Goal: Transaction & Acquisition: Purchase product/service

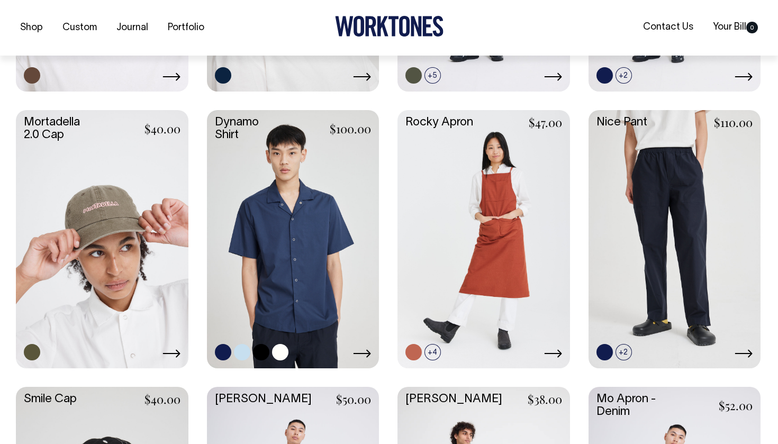
scroll to position [956, 0]
click at [283, 350] on link at bounding box center [280, 351] width 16 height 16
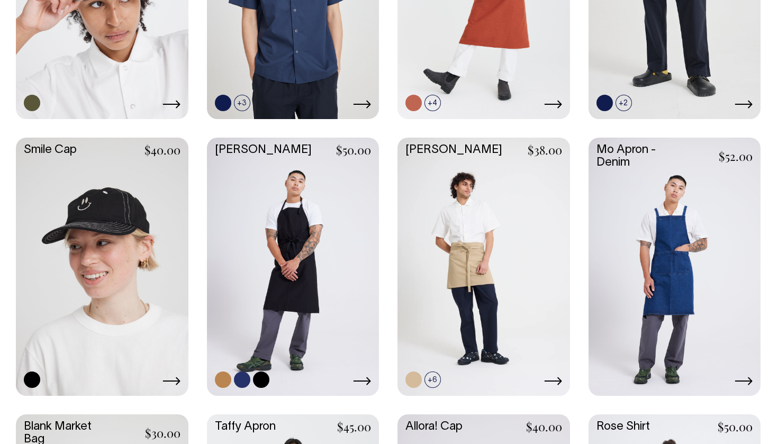
scroll to position [1204, 0]
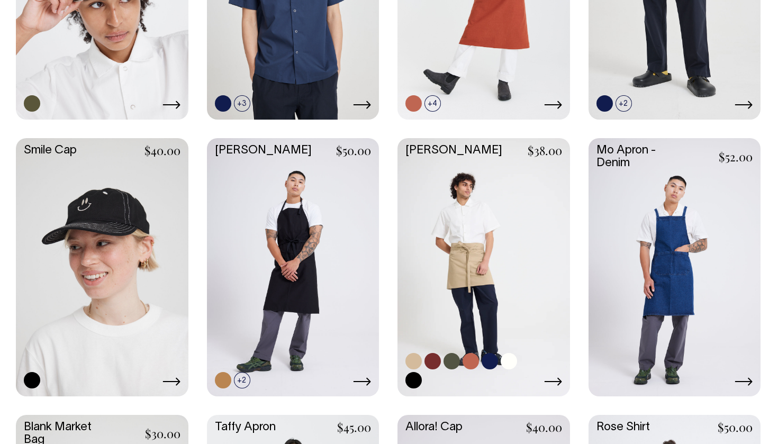
click at [453, 358] on link at bounding box center [451, 361] width 16 height 16
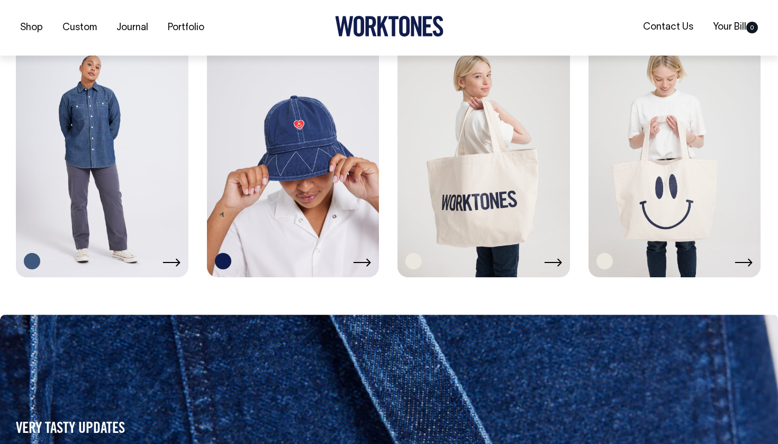
scroll to position [1878, 0]
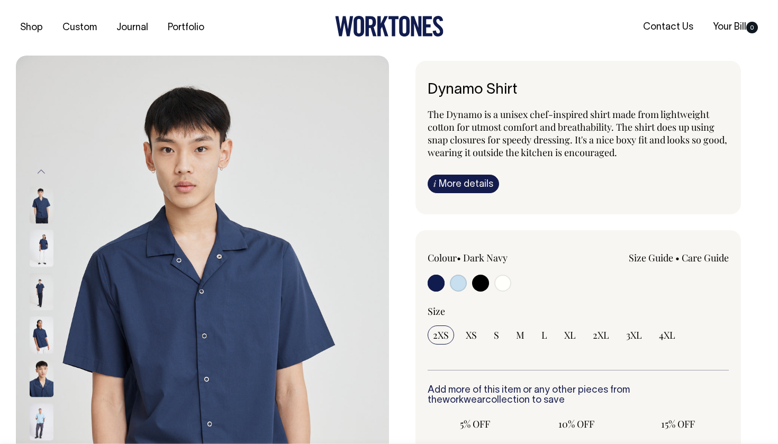
radio input "true"
select select "Off-White"
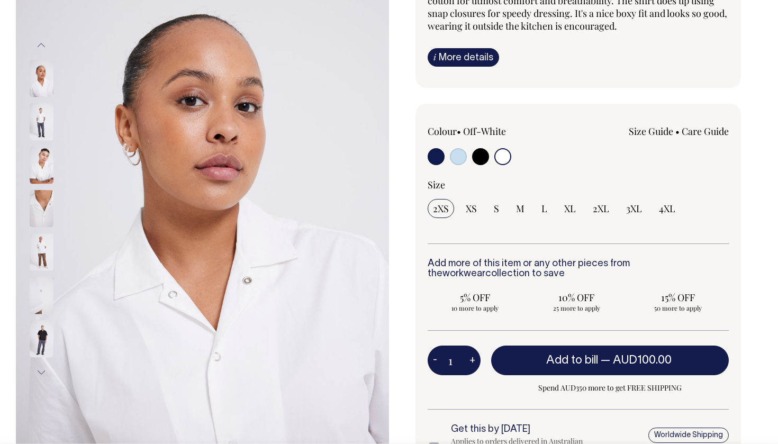
scroll to position [126, 0]
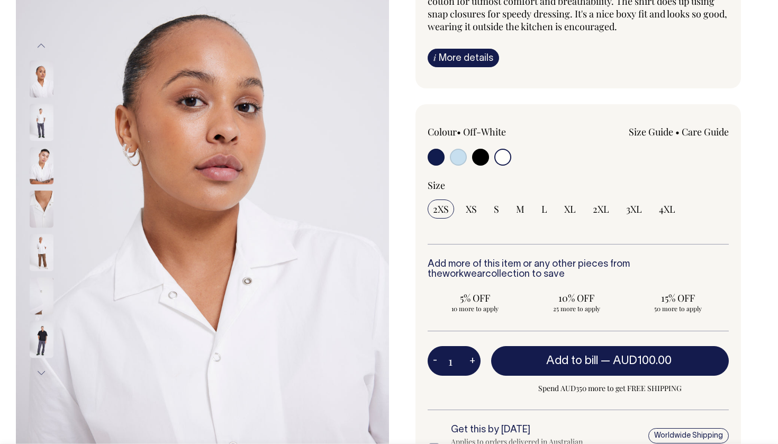
click at [478, 154] on input "radio" at bounding box center [480, 157] width 17 height 17
radio input "true"
select select "Black"
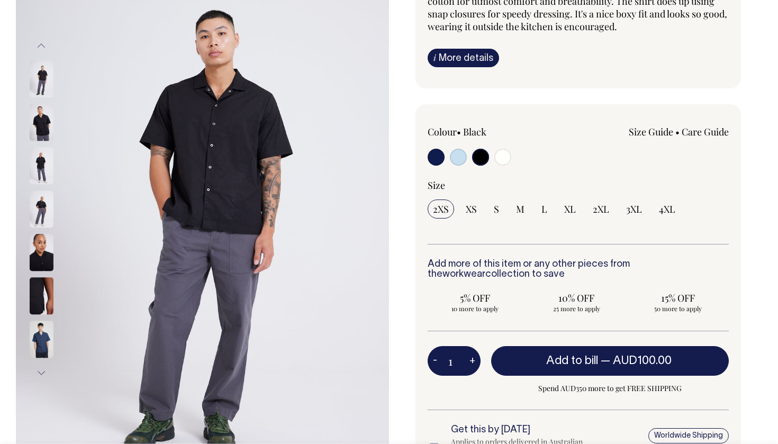
click at [453, 159] on input "radio" at bounding box center [458, 157] width 17 height 17
radio input "true"
select select "True Blue"
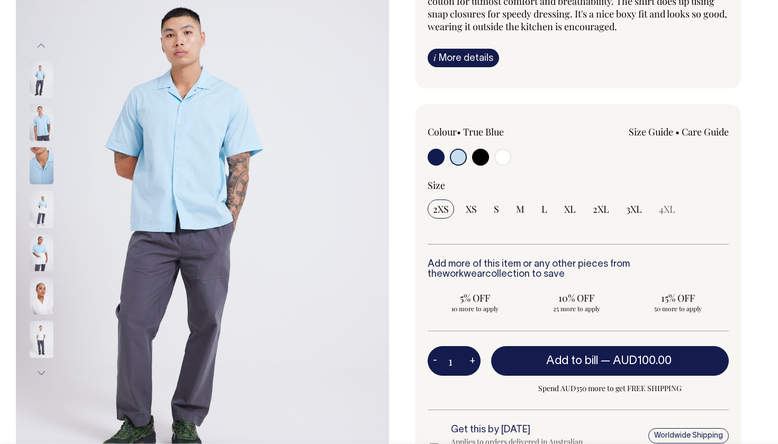
click at [447, 156] on div at bounding box center [487, 159] width 121 height 20
click at [438, 158] on input "radio" at bounding box center [435, 157] width 17 height 17
radio input "true"
select select "Dark Navy"
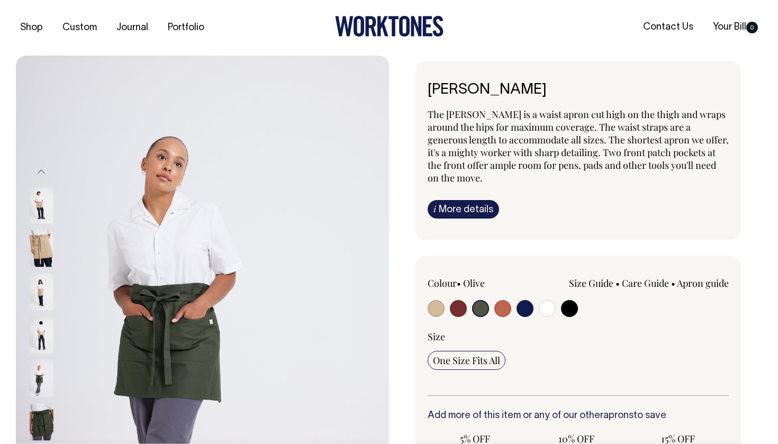
select select "Olive"
click at [477, 306] on input "radio" at bounding box center [480, 308] width 17 height 17
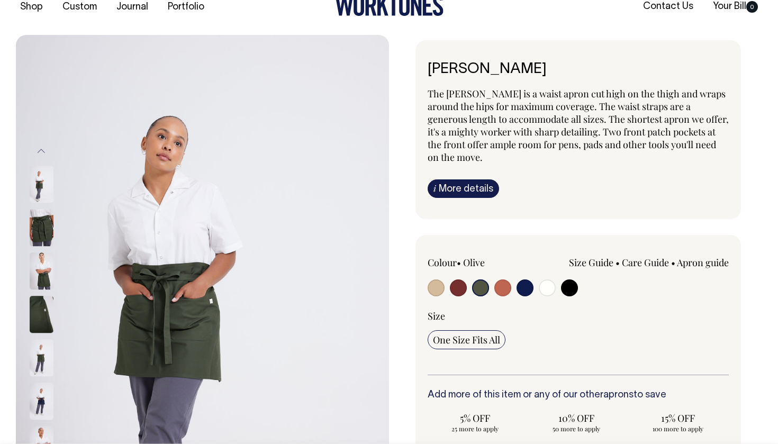
scroll to position [21, 0]
click at [40, 269] on img at bounding box center [42, 270] width 24 height 37
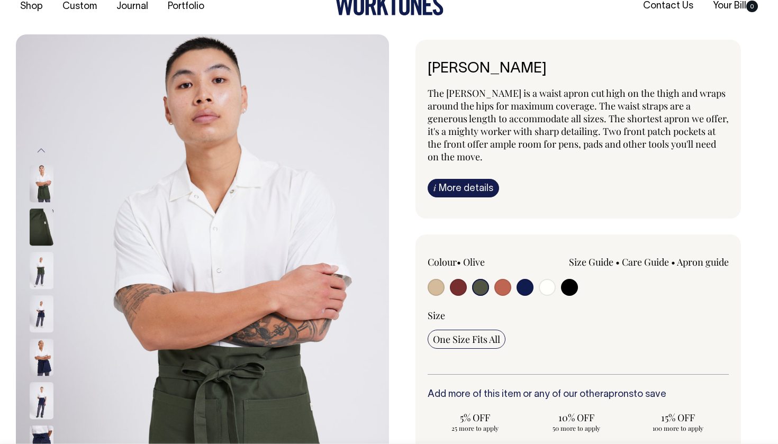
click at [42, 316] on img at bounding box center [42, 314] width 24 height 37
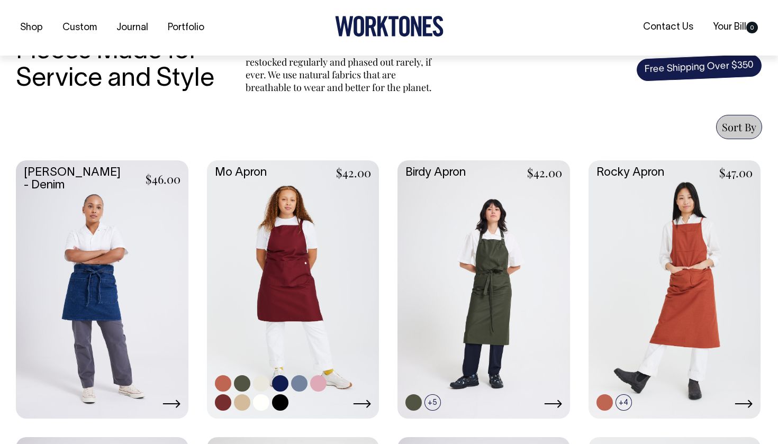
scroll to position [352, 0]
click at [263, 396] on link at bounding box center [261, 402] width 16 height 16
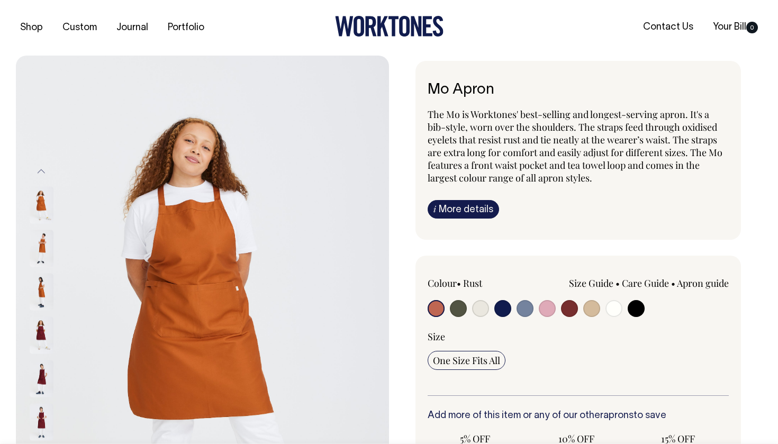
radio input "true"
select select "Off-White"
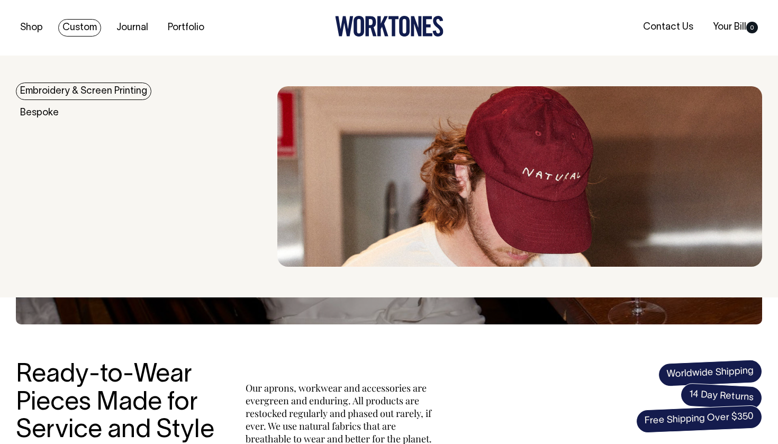
click at [90, 24] on link "Custom" at bounding box center [79, 27] width 43 height 17
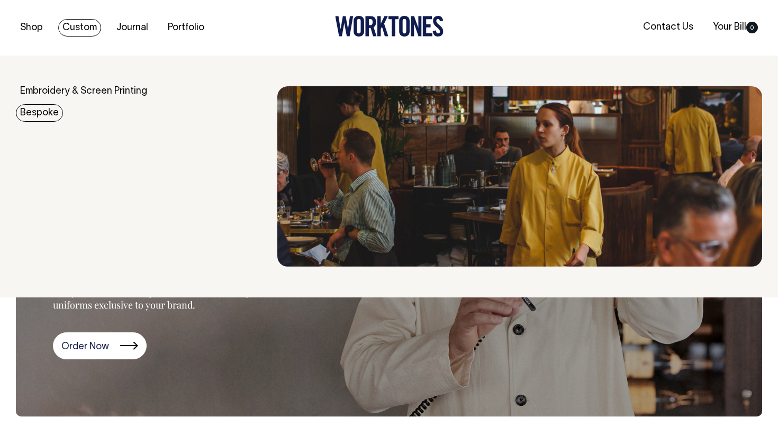
click at [39, 107] on link "Bespoke" at bounding box center [39, 112] width 47 height 17
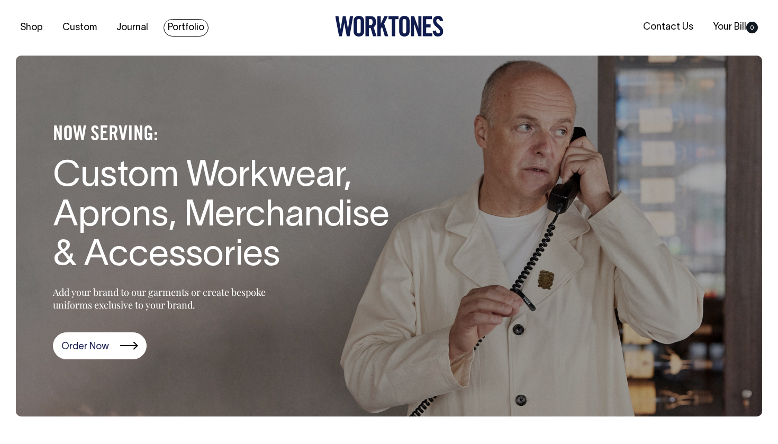
click at [183, 23] on link "Portfolio" at bounding box center [185, 27] width 45 height 17
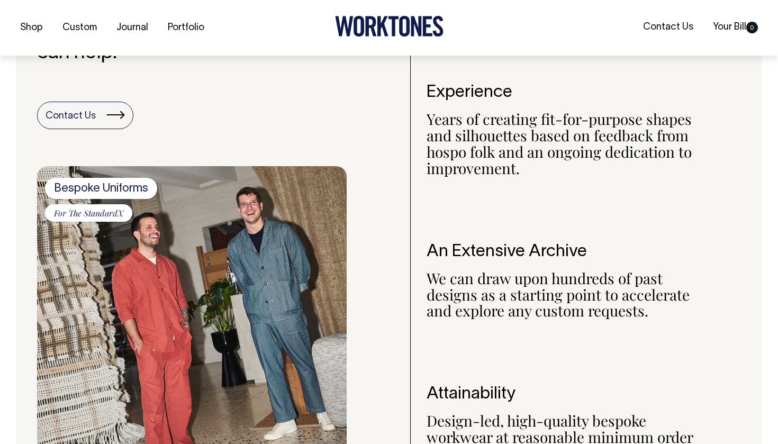
scroll to position [857, 0]
click at [109, 180] on span "Bespoke Uniforms" at bounding box center [101, 187] width 112 height 21
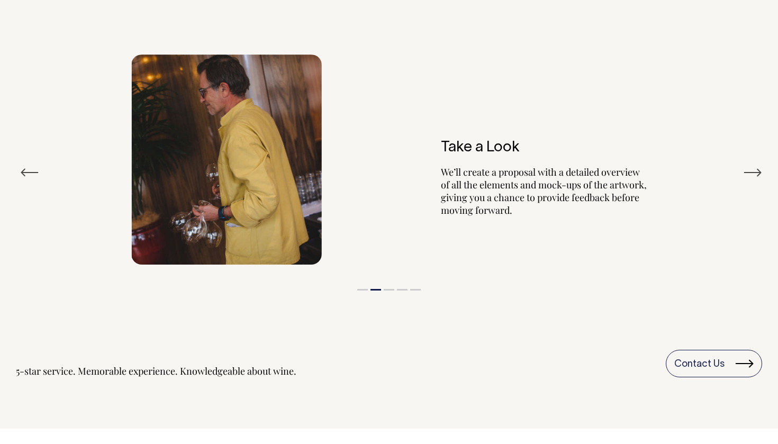
scroll to position [1892, 0]
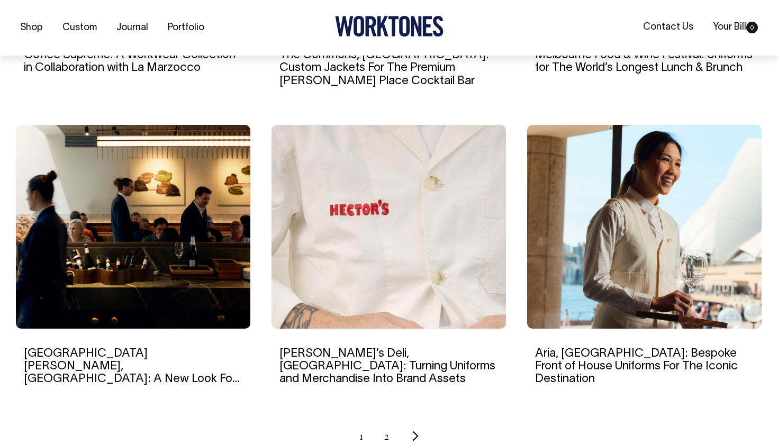
scroll to position [929, 0]
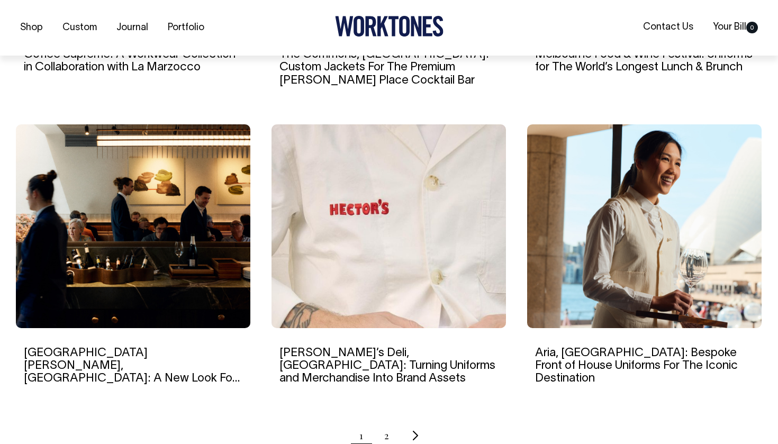
click at [379, 352] on link "[PERSON_NAME]’s Deli, [GEOGRAPHIC_DATA]: Turning Uniforms and Merchandise Into …" at bounding box center [387, 366] width 216 height 36
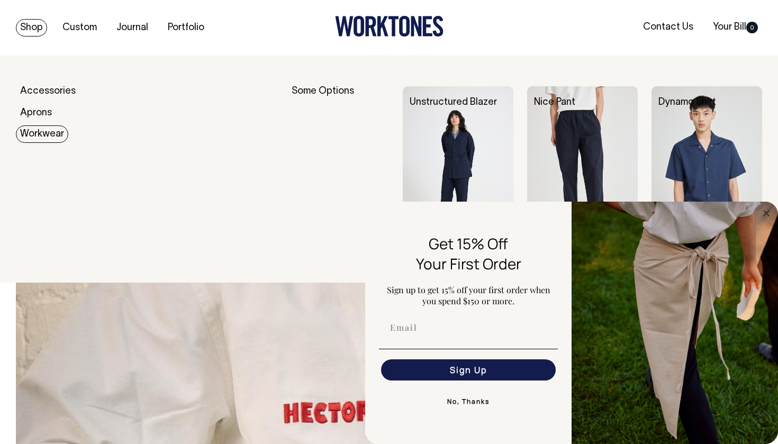
click at [52, 136] on link "Workwear" at bounding box center [42, 133] width 52 height 17
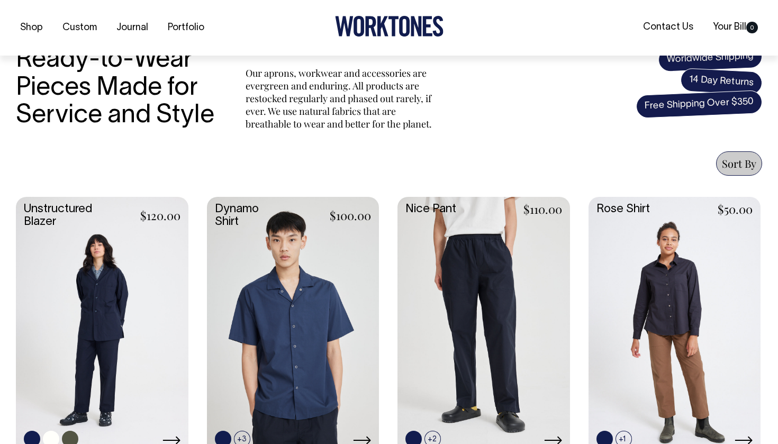
scroll to position [315, 0]
click at [120, 265] on link at bounding box center [102, 324] width 172 height 256
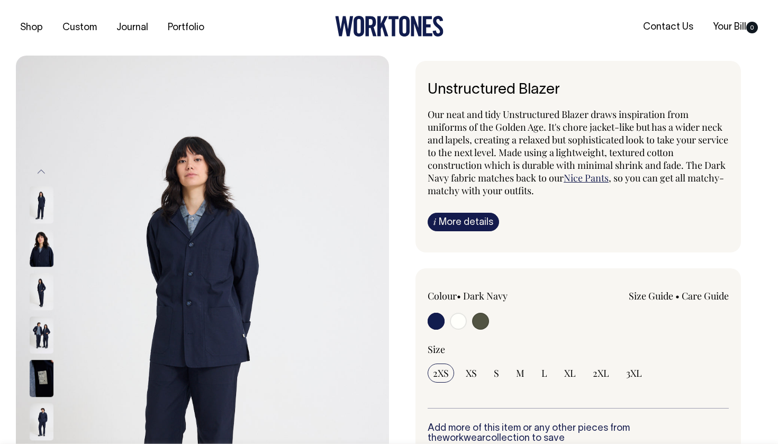
click at [459, 323] on input "radio" at bounding box center [458, 321] width 17 height 17
radio input "true"
radio input "false"
radio input "true"
select select "Off-White"
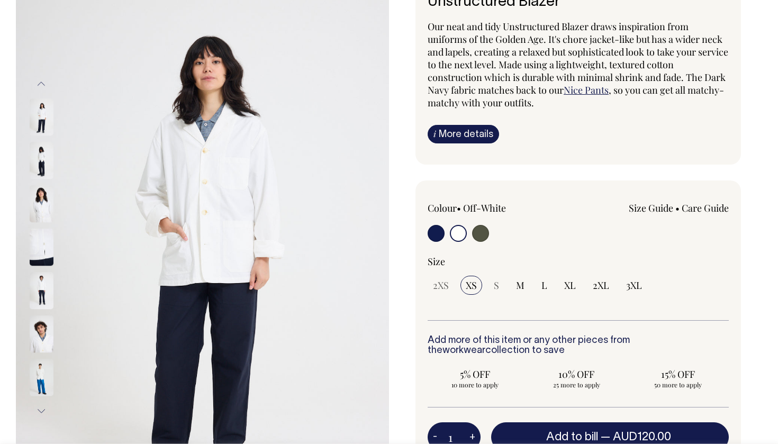
scroll to position [88, 0]
click at [494, 284] on span "S" at bounding box center [496, 284] width 5 height 13
click at [525, 285] on input "M" at bounding box center [520, 284] width 19 height 19
radio input "true"
select select "M"
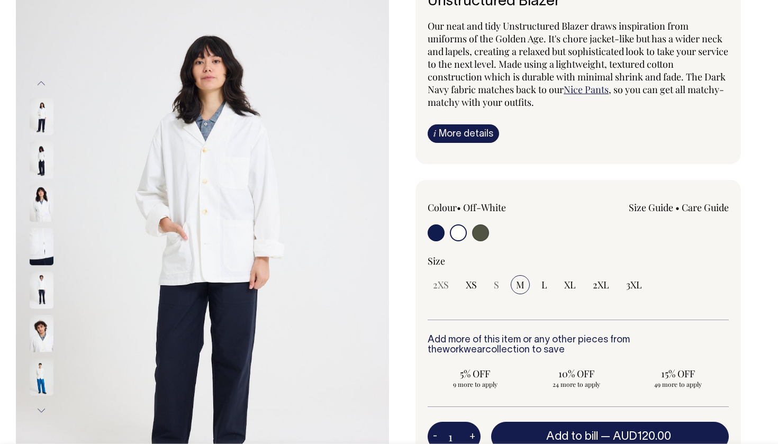
click at [457, 283] on div "2XS XS S M L XL 2XL 3XL" at bounding box center [577, 284] width 301 height 19
click at [471, 283] on span "XS" at bounding box center [471, 284] width 11 height 13
click at [471, 283] on input "XS" at bounding box center [471, 284] width 22 height 19
radio input "true"
select select "XS"
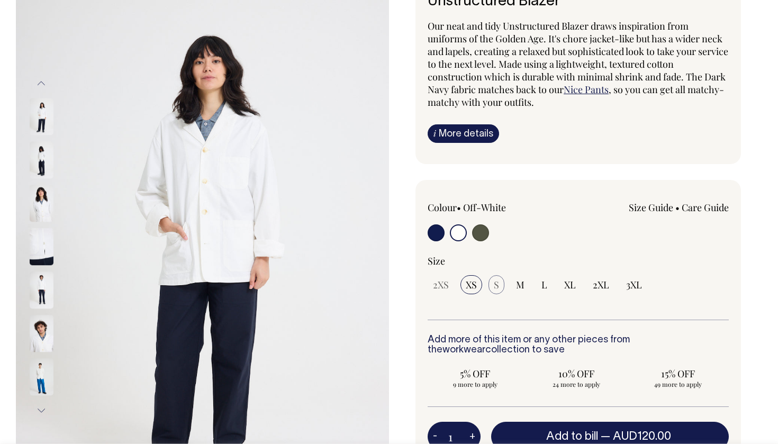
click at [496, 283] on span "S" at bounding box center [496, 284] width 5 height 13
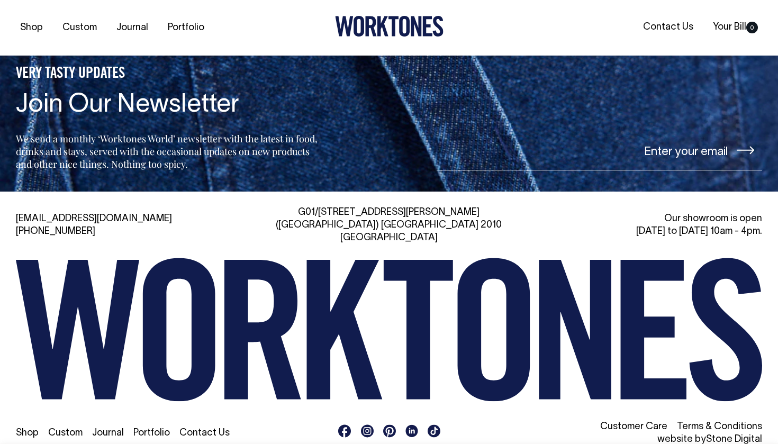
scroll to position [1657, 0]
